Goal: Task Accomplishment & Management: Manage account settings

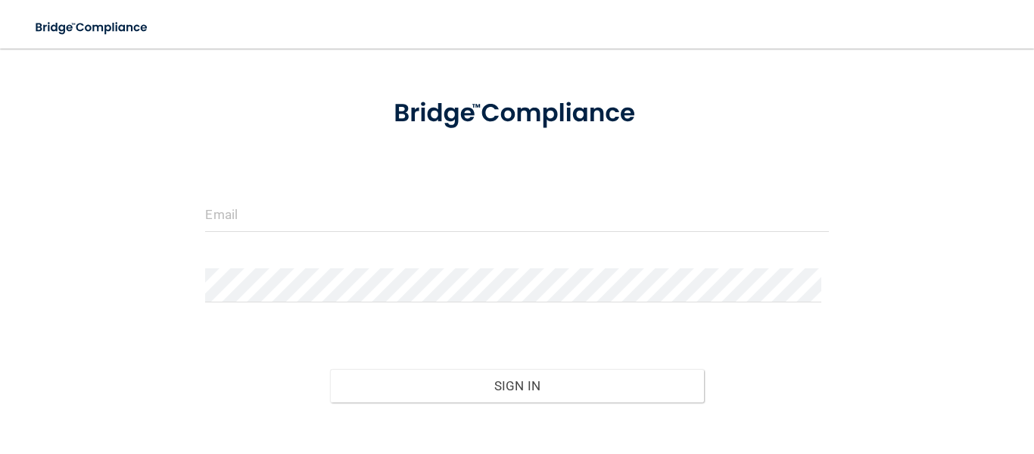
scroll to position [143, 0]
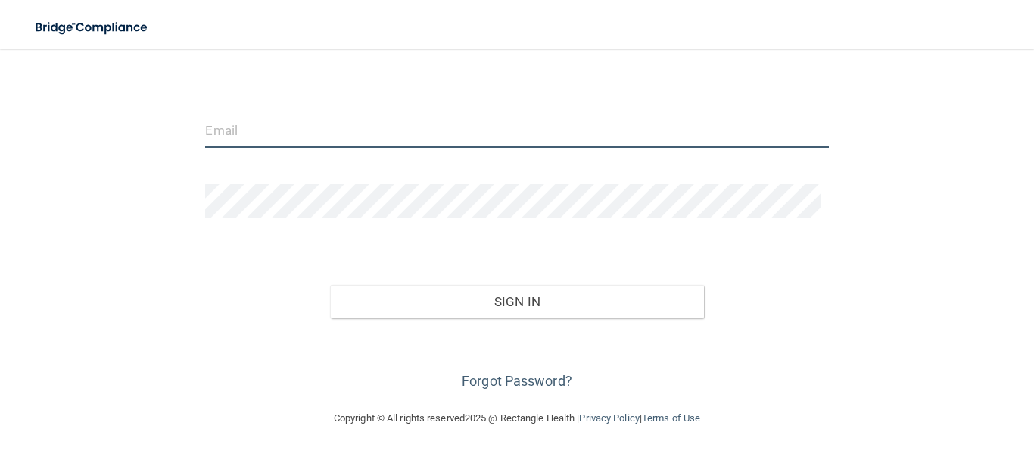
type input "[EMAIL_ADDRESS][DOMAIN_NAME]"
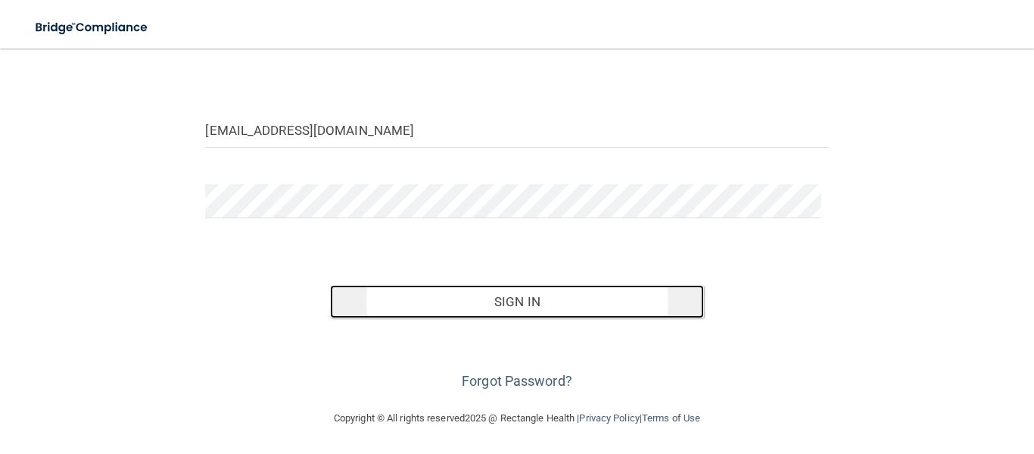
click at [526, 300] on button "Sign In" at bounding box center [517, 301] width 374 height 33
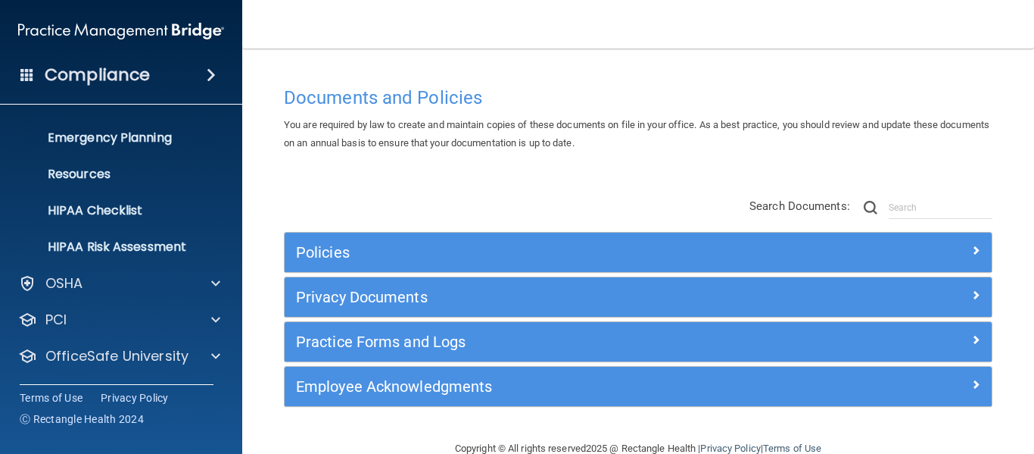
scroll to position [175, 0]
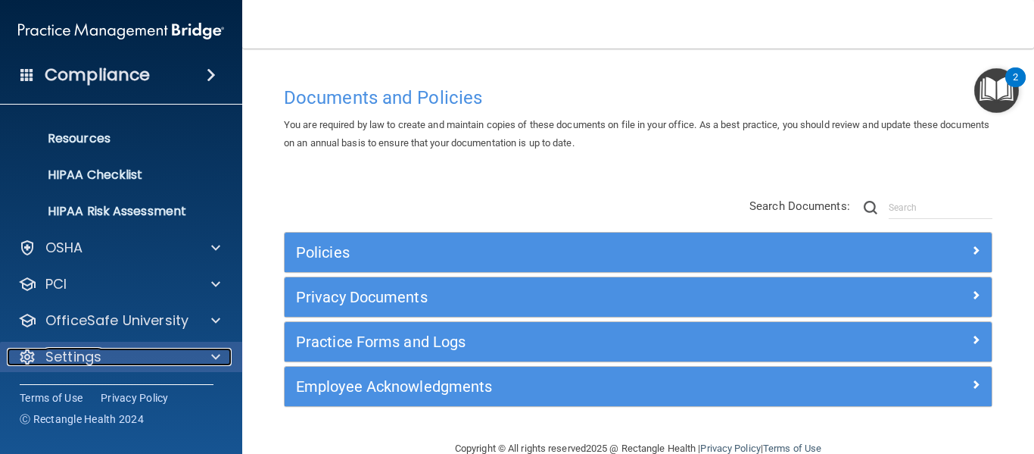
click at [212, 353] on span at bounding box center [215, 357] width 9 height 18
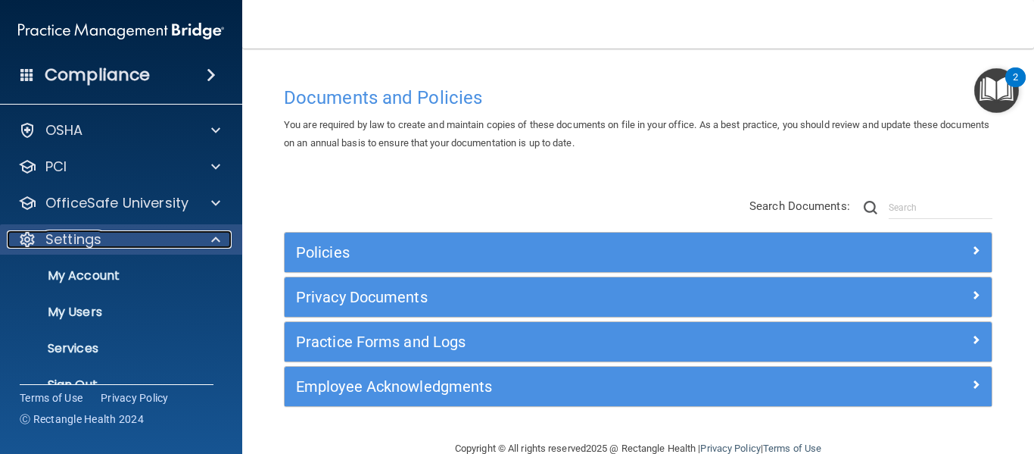
scroll to position [320, 0]
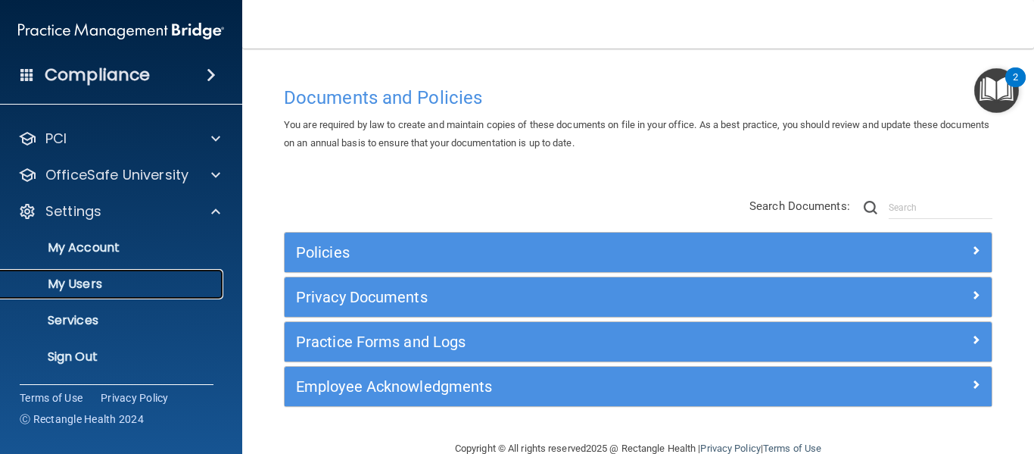
click at [83, 284] on p "My Users" at bounding box center [113, 283] width 207 height 15
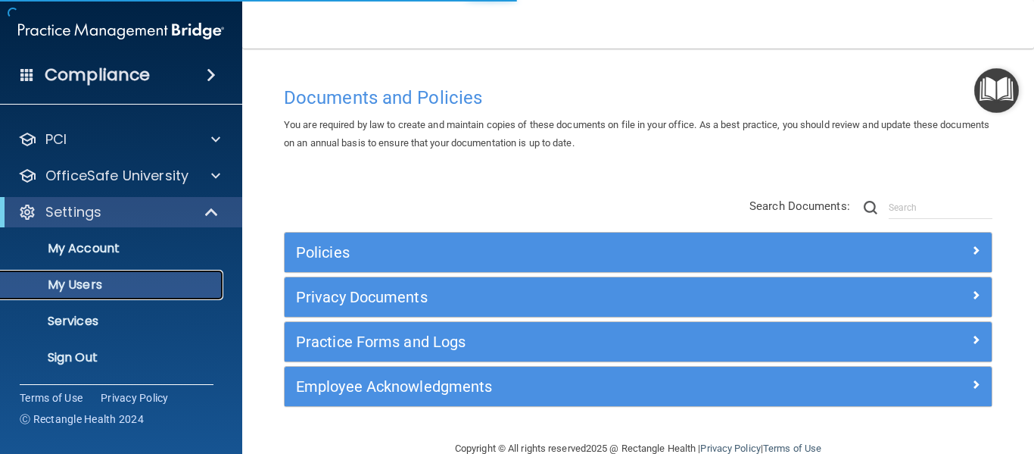
scroll to position [65, 0]
select select "20"
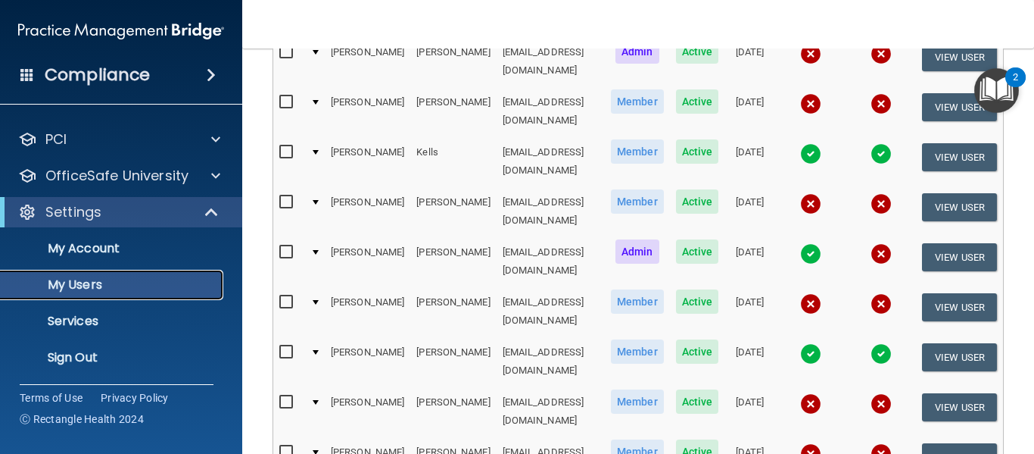
scroll to position [430, 0]
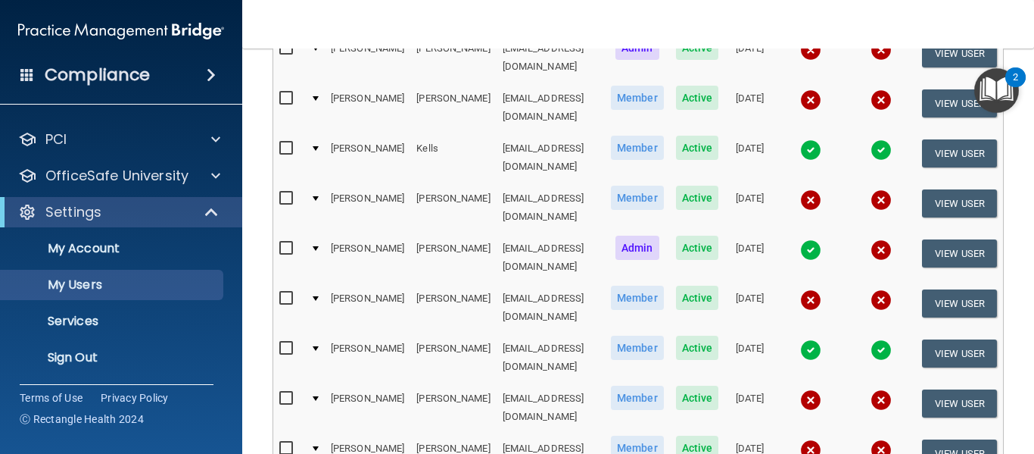
click at [279, 442] on input "checkbox" at bounding box center [287, 448] width 17 height 12
checkbox input "true"
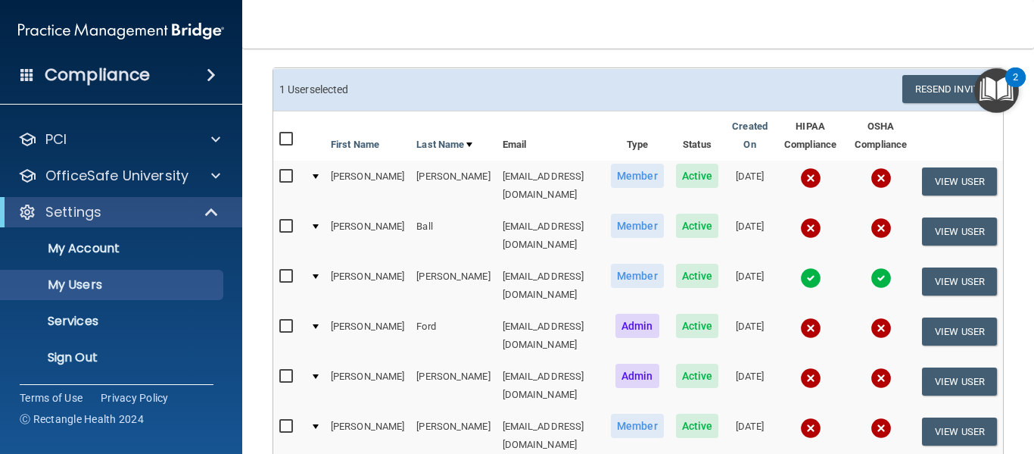
scroll to position [0, 0]
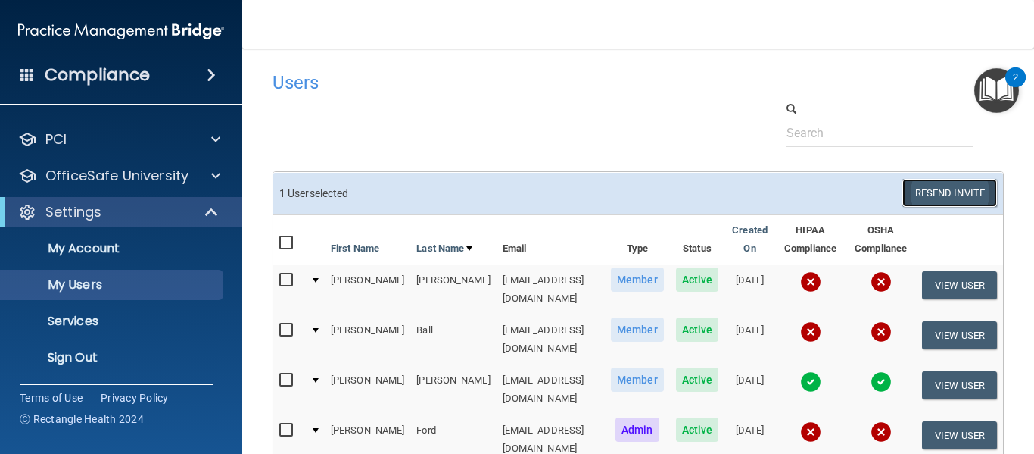
click at [949, 192] on button "Resend Invite" at bounding box center [950, 193] width 95 height 28
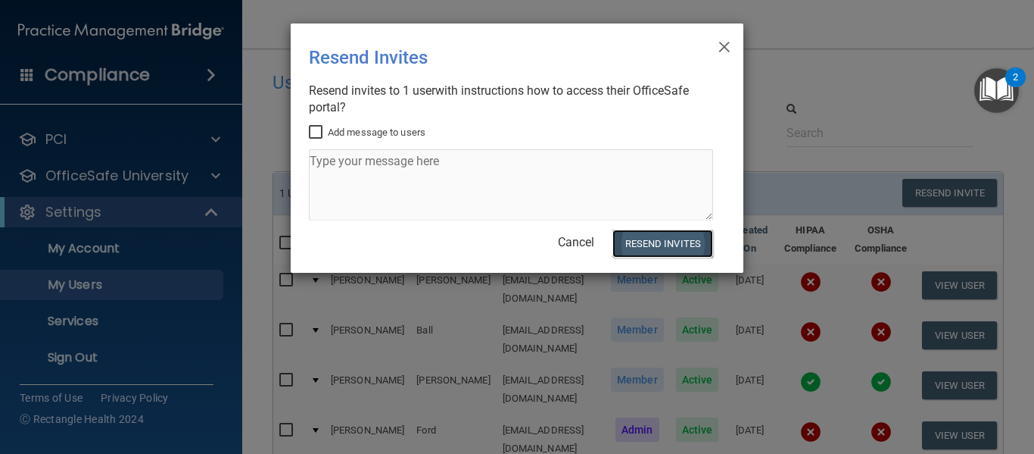
click at [662, 245] on button "Resend Invites" at bounding box center [663, 243] width 101 height 28
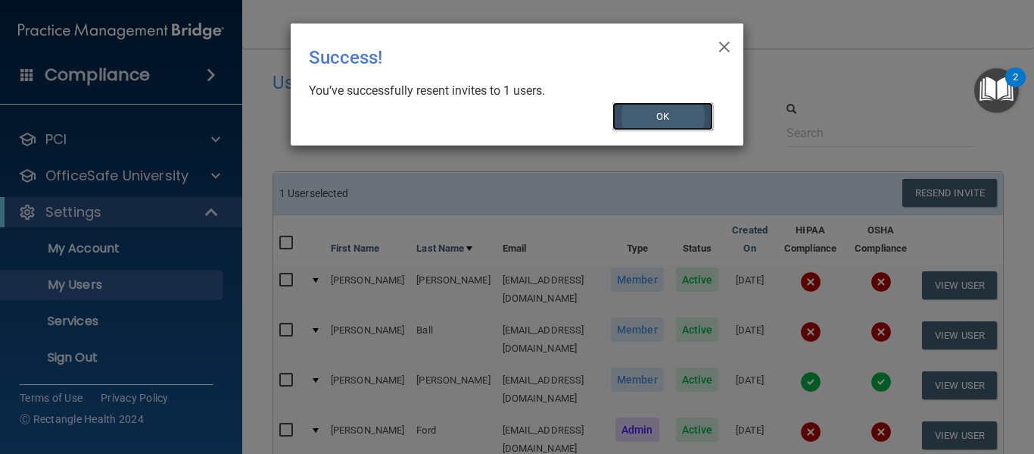
click at [648, 120] on button "OK" at bounding box center [663, 116] width 101 height 28
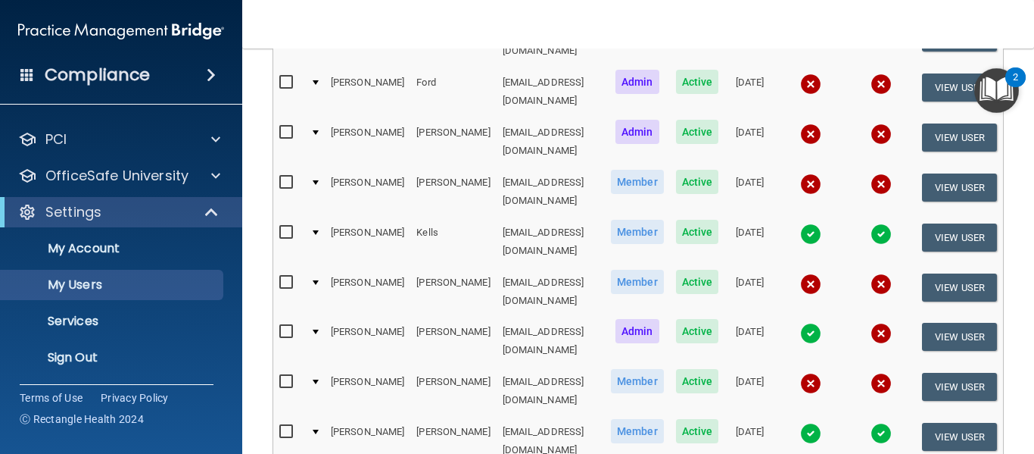
scroll to position [348, 0]
